Goal: Information Seeking & Learning: Find specific fact

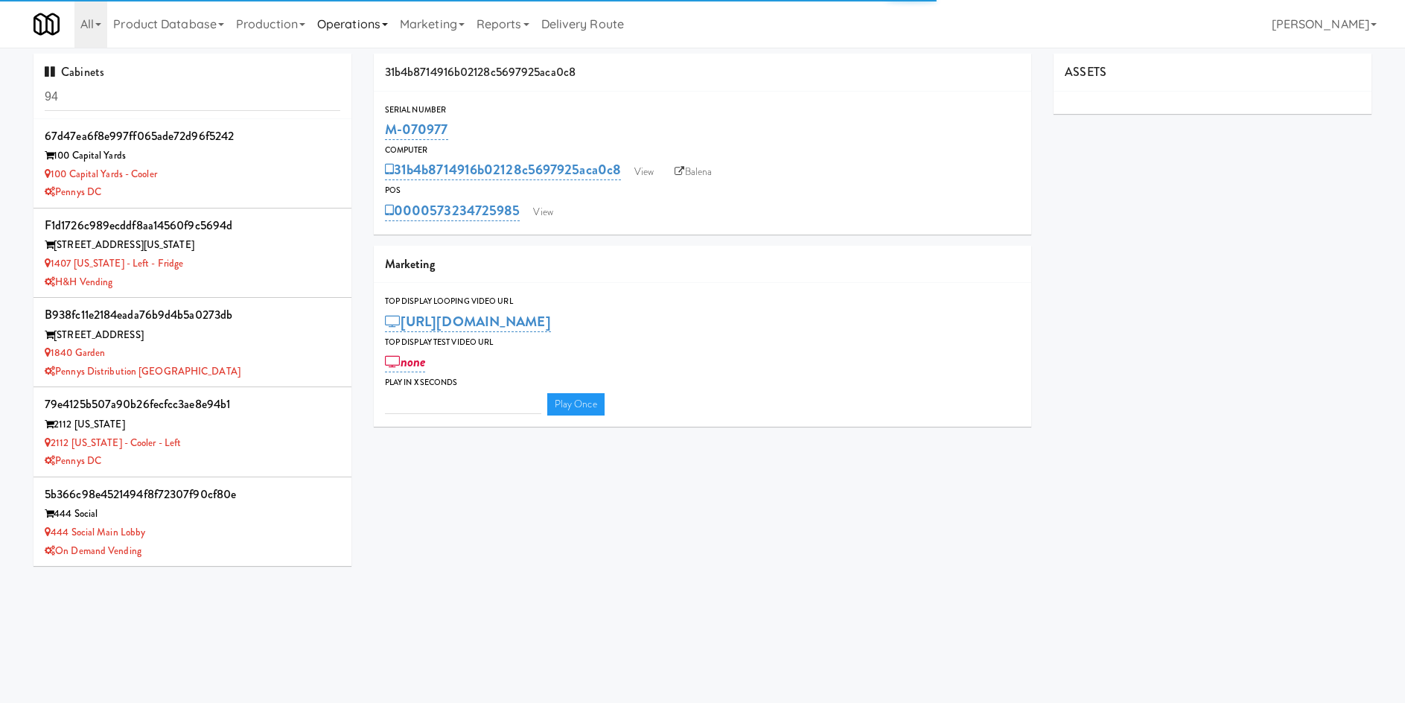
type input "3"
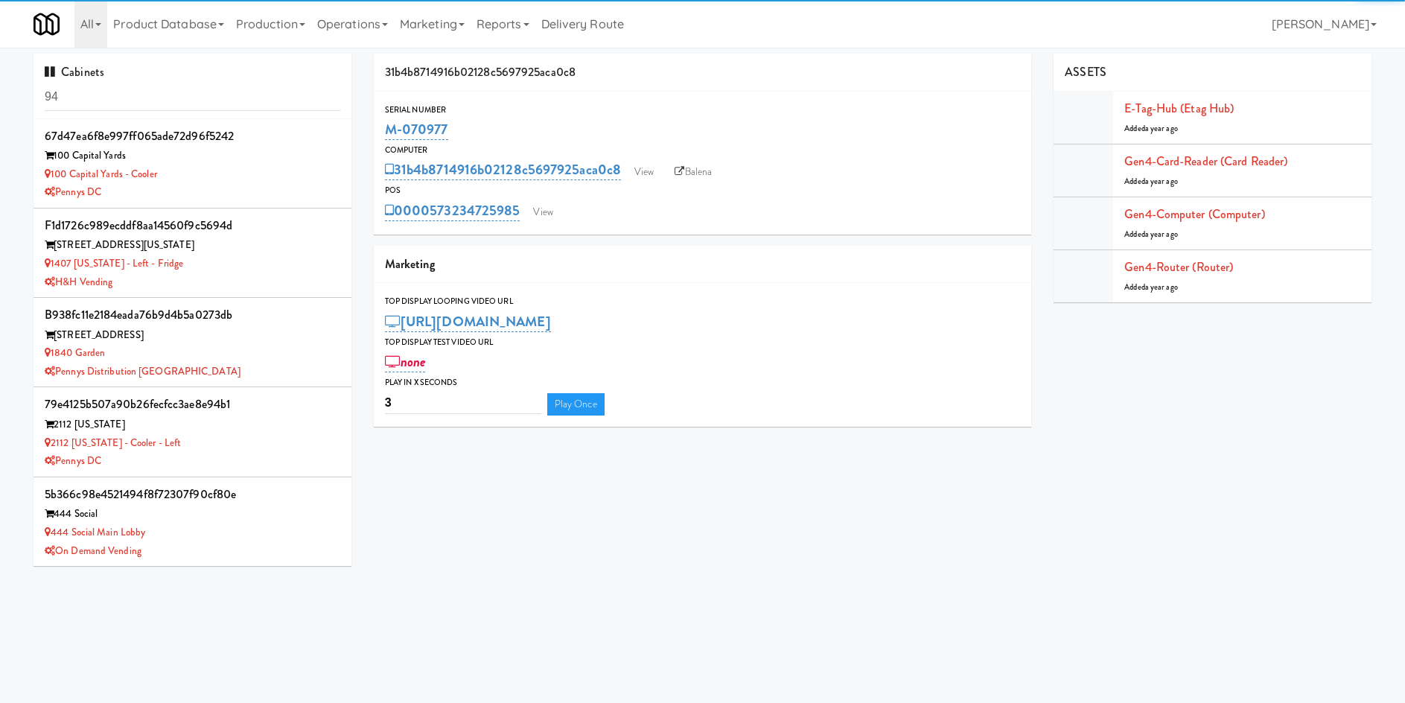
click at [195, 88] on input "94" at bounding box center [193, 97] width 296 height 28
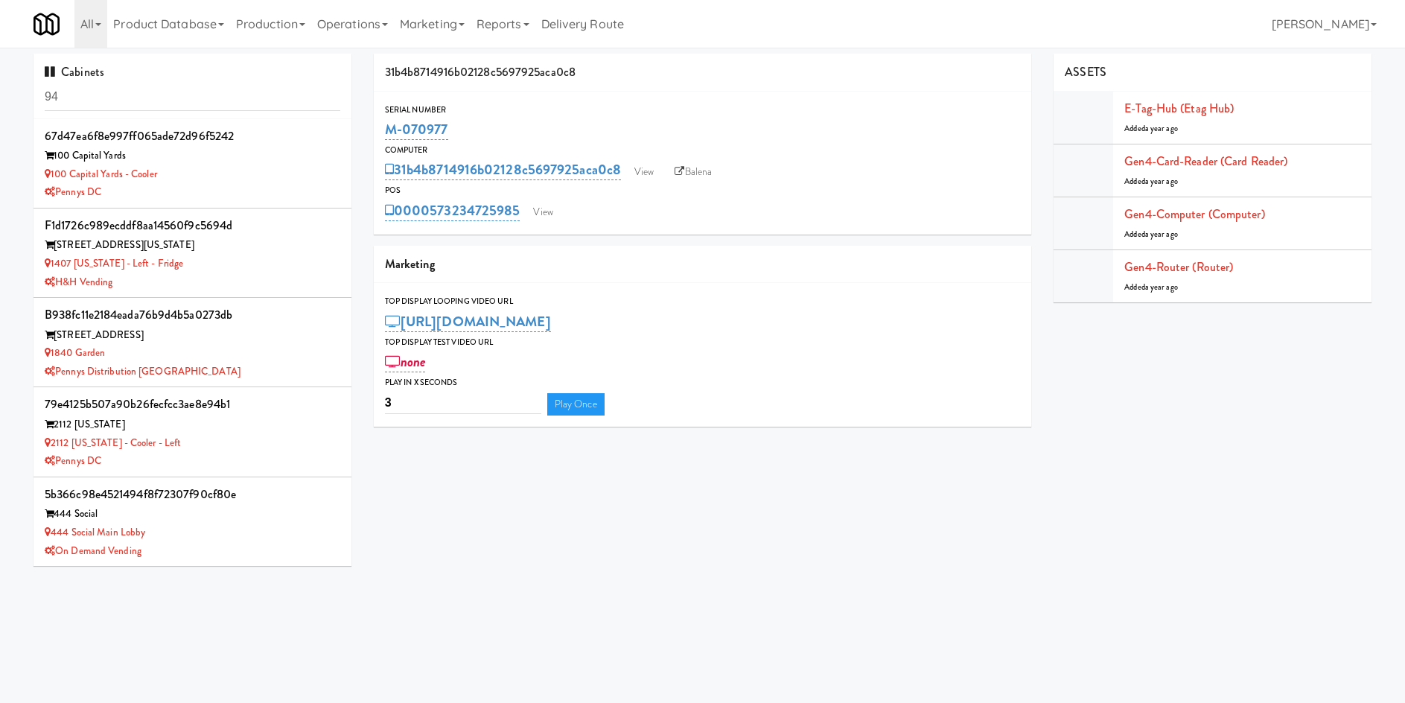
click at [195, 88] on input "94" at bounding box center [193, 97] width 296 height 28
type input "wolf"
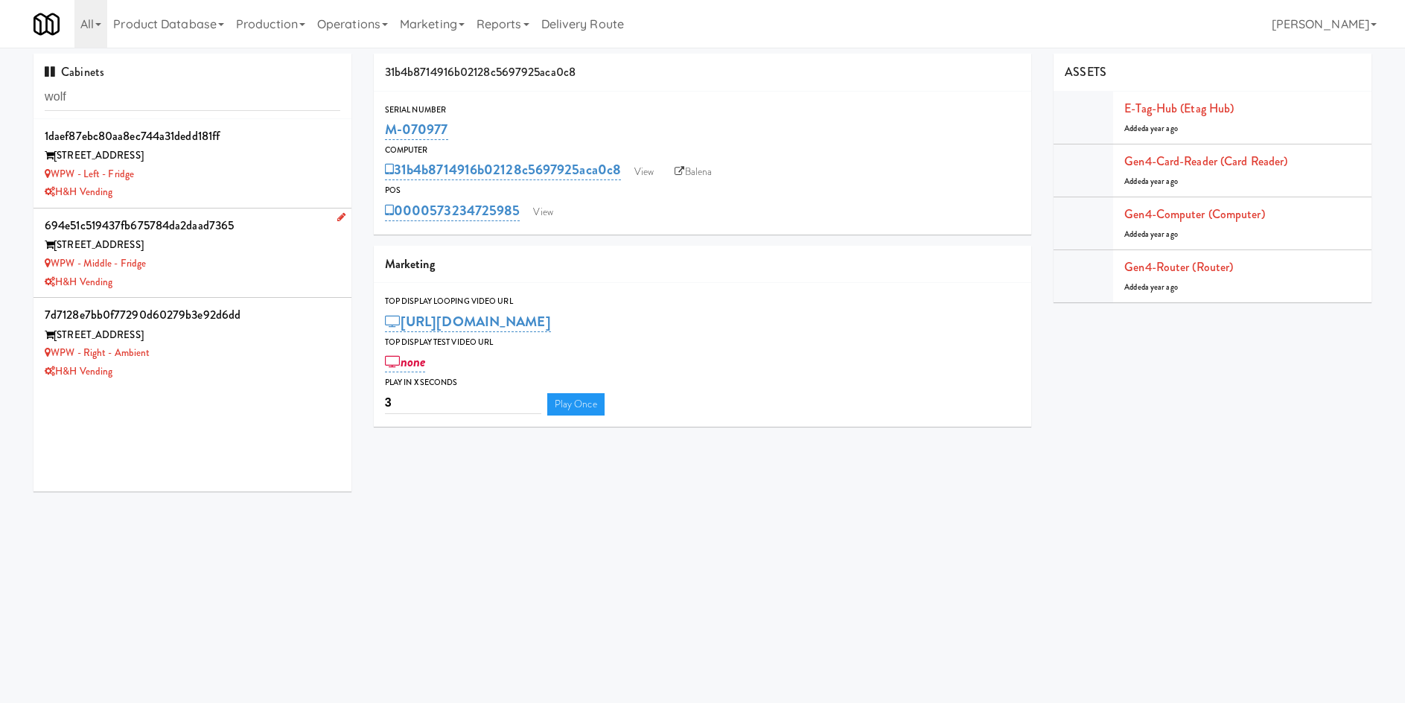
click at [196, 268] on div "WPW - Middle - Fridge" at bounding box center [193, 264] width 296 height 19
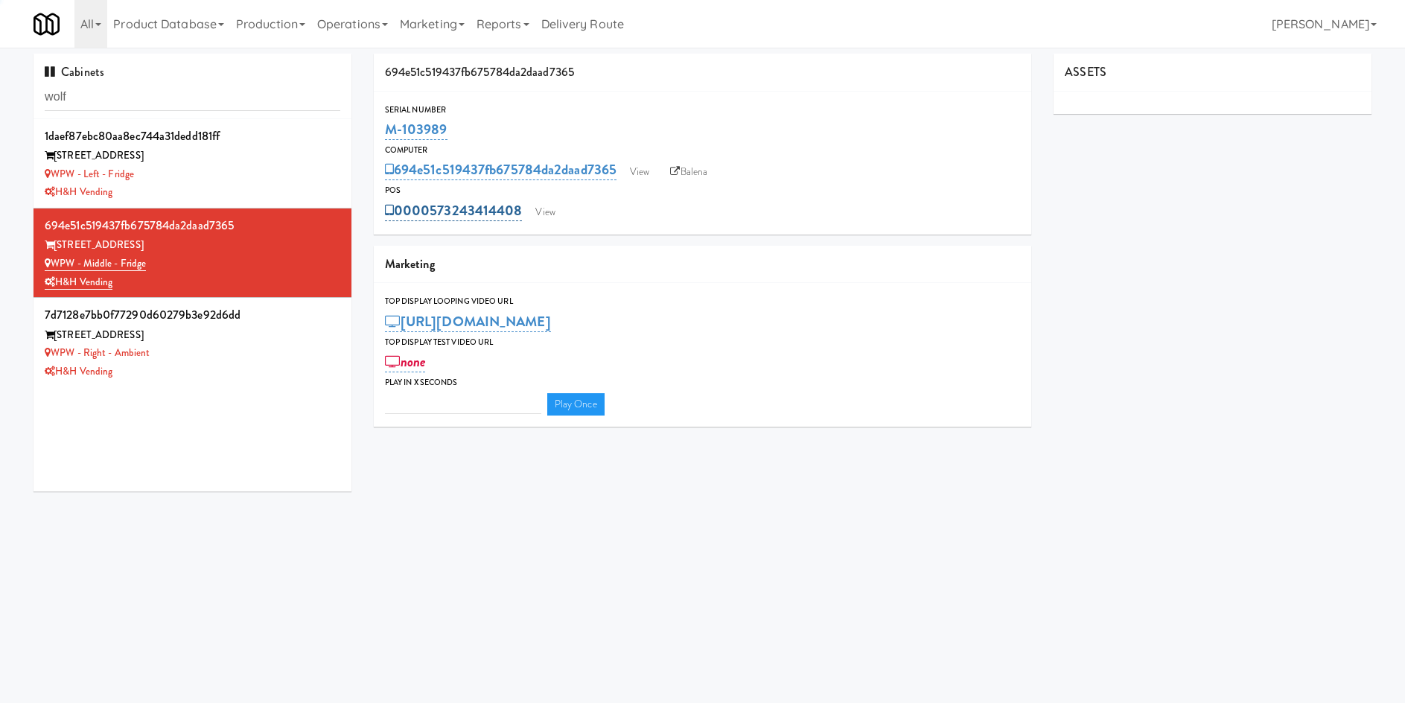
type input "3"
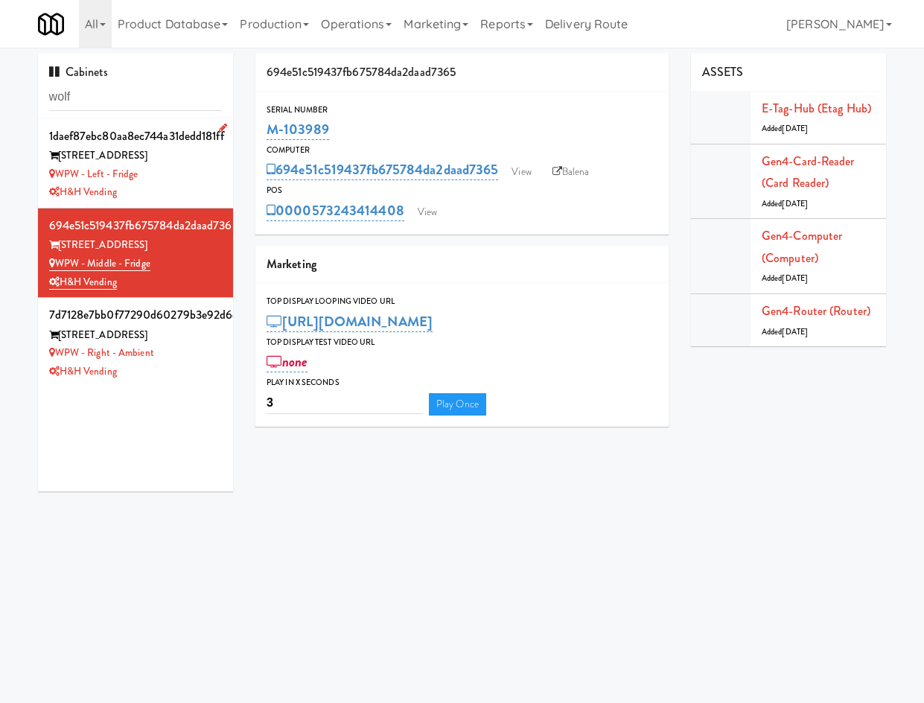
click at [179, 192] on div "H&H Vending" at bounding box center [135, 192] width 173 height 19
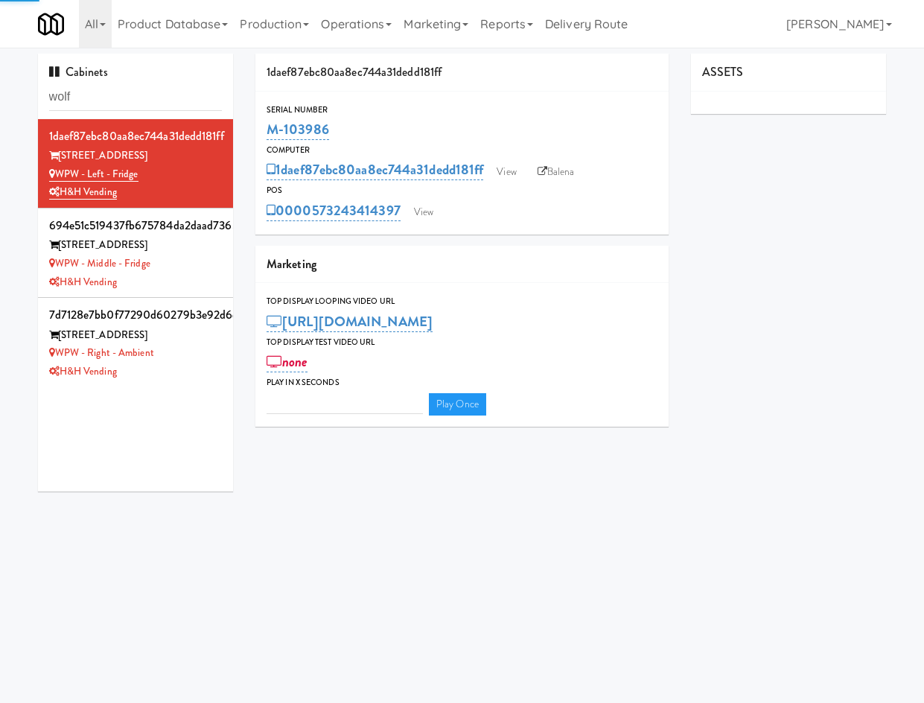
type input "3"
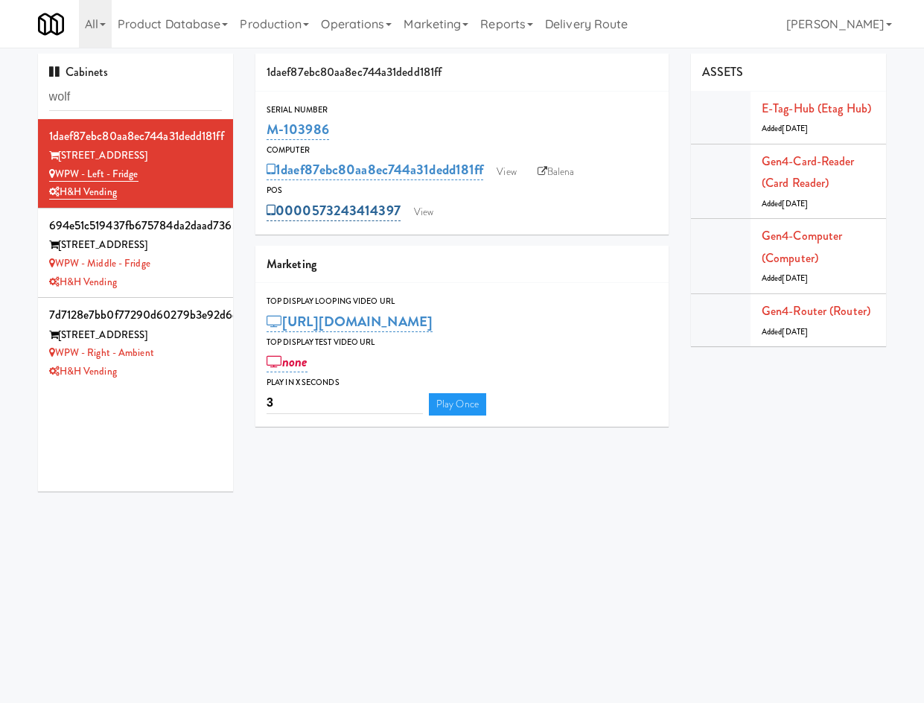
drag, startPoint x: 306, startPoint y: 199, endPoint x: 399, endPoint y: 210, distance: 93.7
click at [399, 210] on div "0000573243414397 View" at bounding box center [462, 210] width 391 height 25
copy link "0573243414397"
drag, startPoint x: 173, startPoint y: 283, endPoint x: 179, endPoint y: 277, distance: 7.9
click at [174, 283] on div "H&H Vending" at bounding box center [135, 282] width 173 height 19
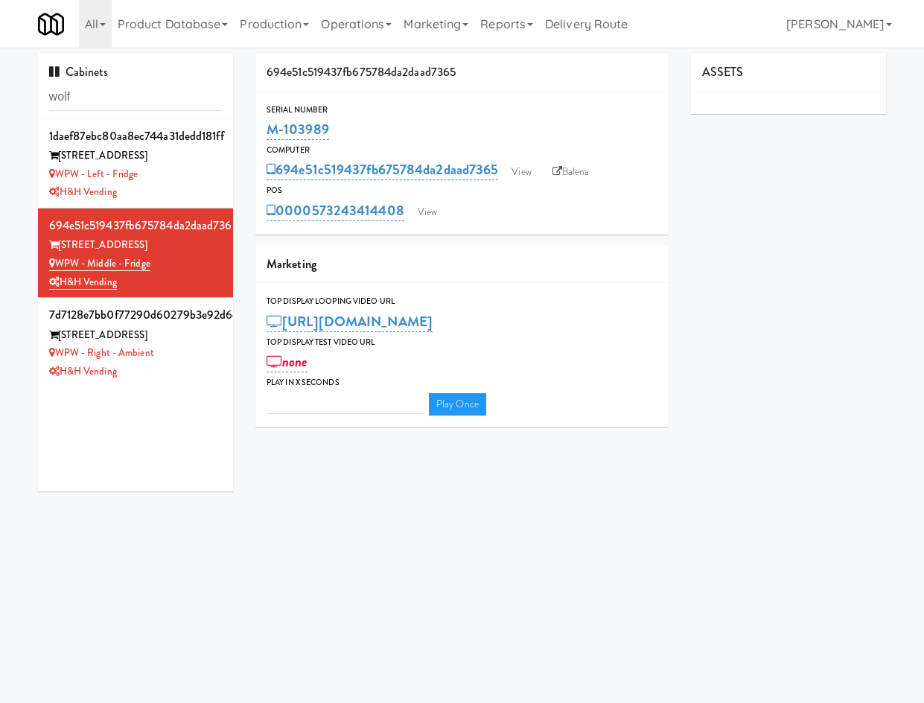
type input "3"
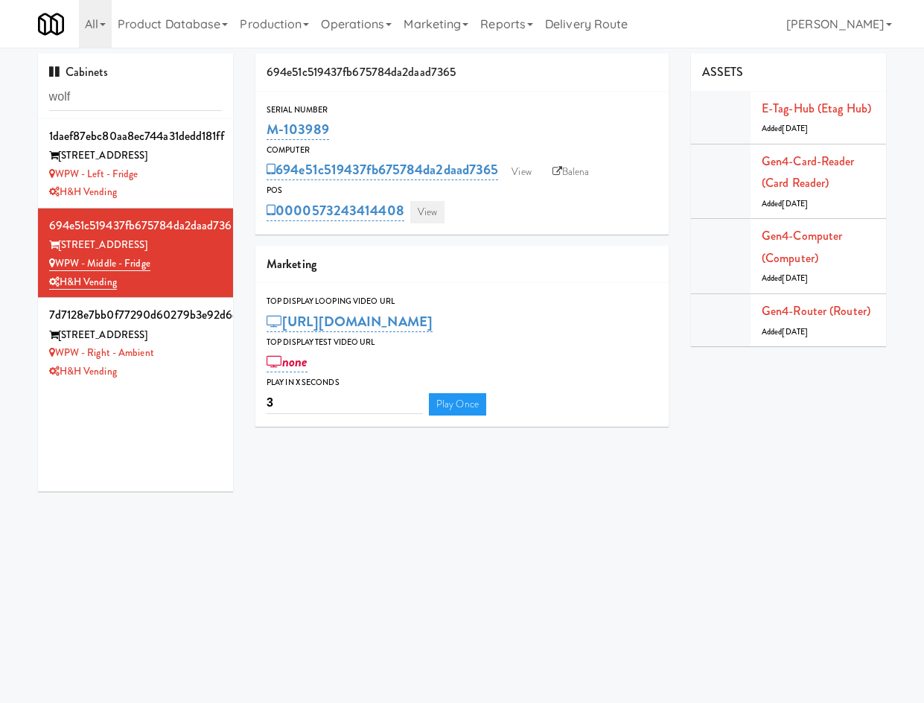
drag, startPoint x: 316, startPoint y: 197, endPoint x: 401, endPoint y: 200, distance: 85.7
click at [414, 212] on div "POS 0000573243414408 View" at bounding box center [461, 203] width 413 height 40
drag, startPoint x: 391, startPoint y: 192, endPoint x: 335, endPoint y: 201, distance: 56.5
click at [389, 191] on div "POS" at bounding box center [462, 190] width 391 height 15
drag, startPoint x: 313, startPoint y: 187, endPoint x: 311, endPoint y: 194, distance: 7.6
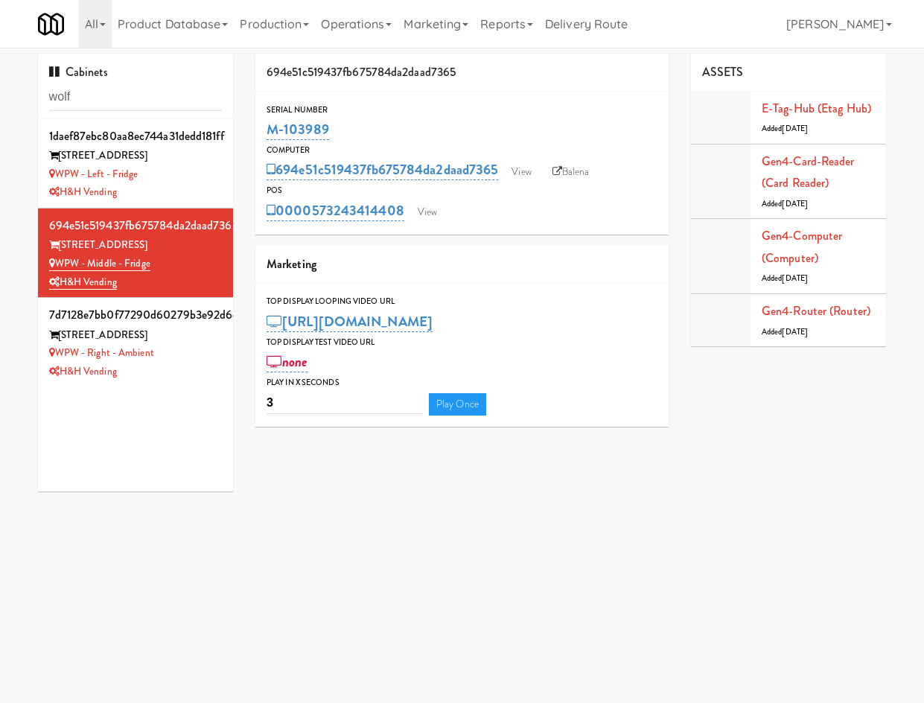
click at [313, 189] on div "POS" at bounding box center [462, 190] width 391 height 15
click at [310, 192] on div "POS" at bounding box center [462, 190] width 391 height 15
drag, startPoint x: 314, startPoint y: 196, endPoint x: 403, endPoint y: 197, distance: 88.6
click at [403, 197] on div "POS 0000573243414408 View" at bounding box center [461, 203] width 413 height 40
copy div "0000573243414408"
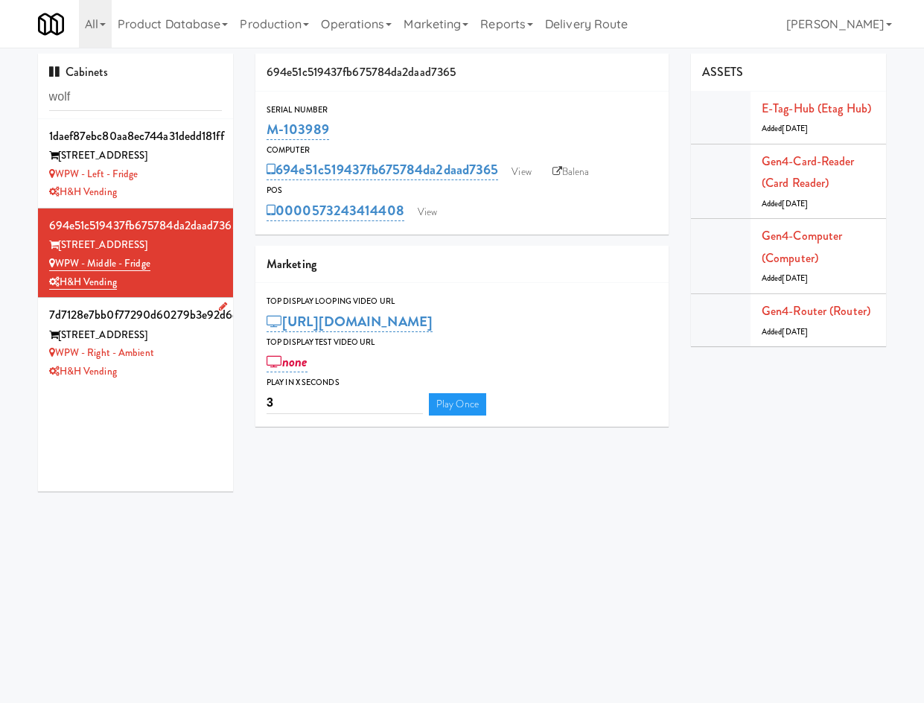
click at [168, 378] on div "H&H Vending" at bounding box center [135, 372] width 173 height 19
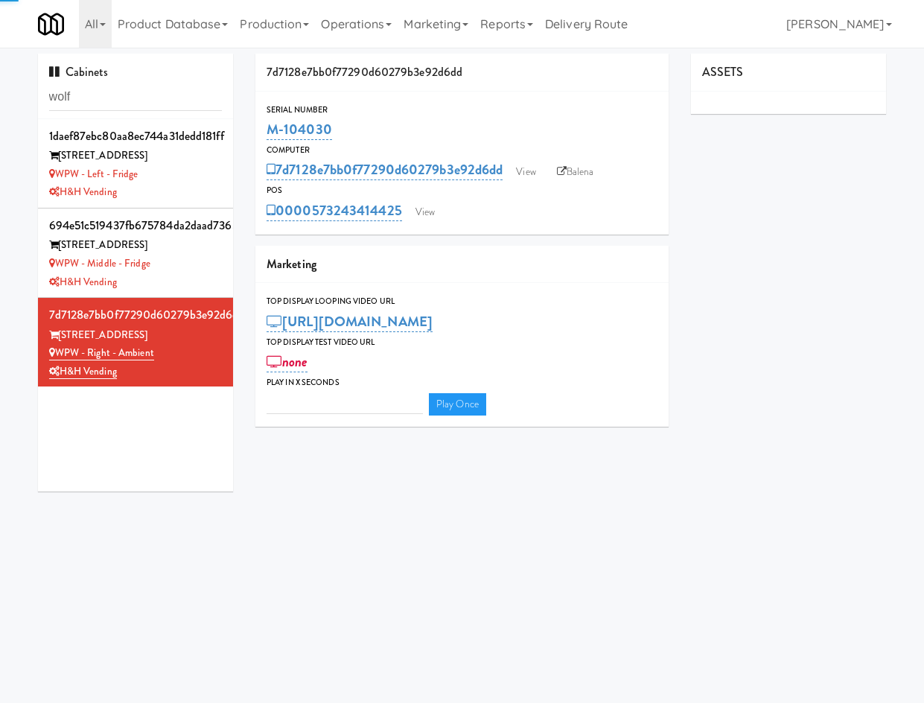
type input "3"
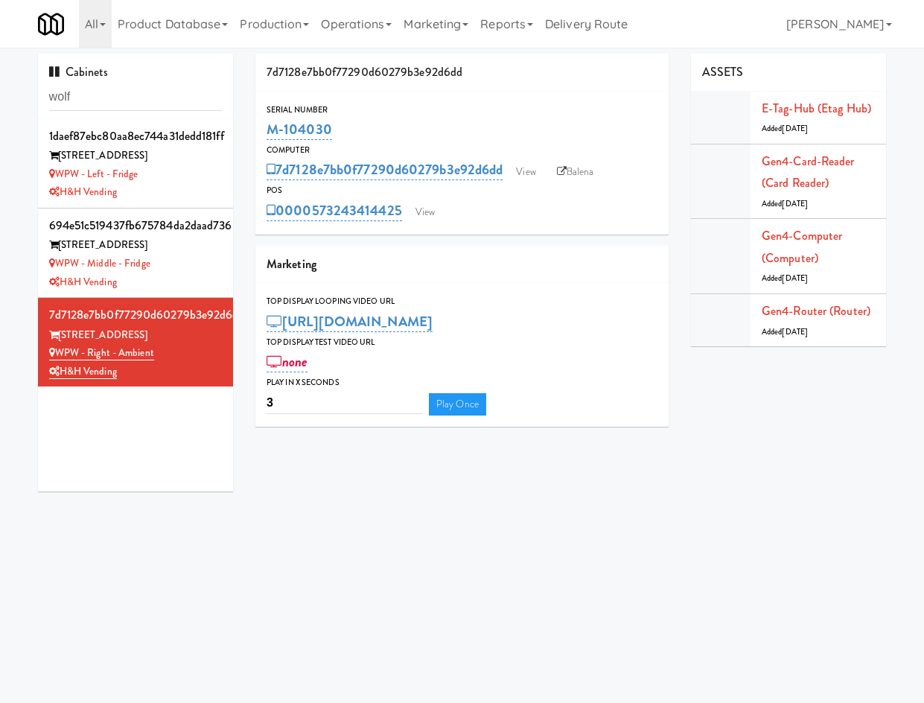
drag, startPoint x: 327, startPoint y: 197, endPoint x: 485, endPoint y: 201, distance: 157.9
click at [400, 202] on div "0000573243414425 View" at bounding box center [462, 210] width 391 height 25
